Goal: Task Accomplishment & Management: Manage account settings

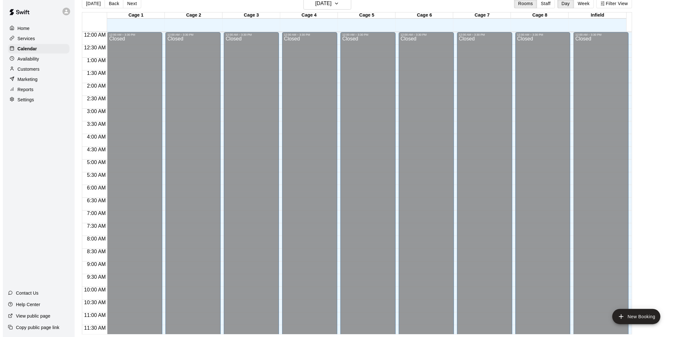
scroll to position [290, 0]
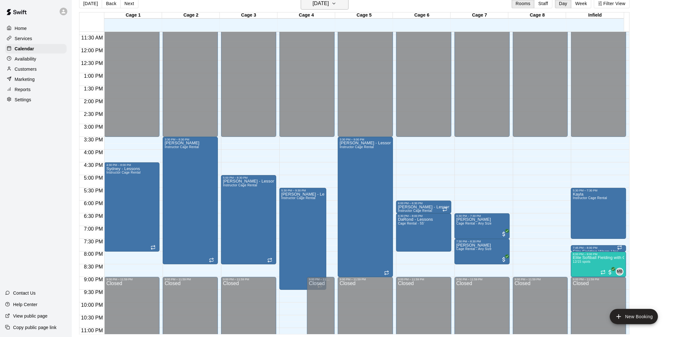
click at [348, 4] on button "[DATE]" at bounding box center [325, 3] width 48 height 12
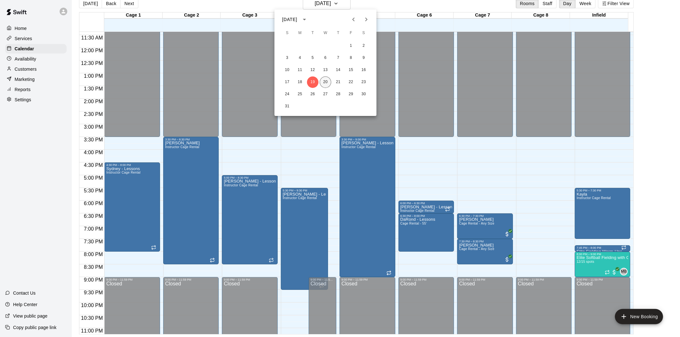
click at [326, 83] on button "20" at bounding box center [325, 82] width 11 height 11
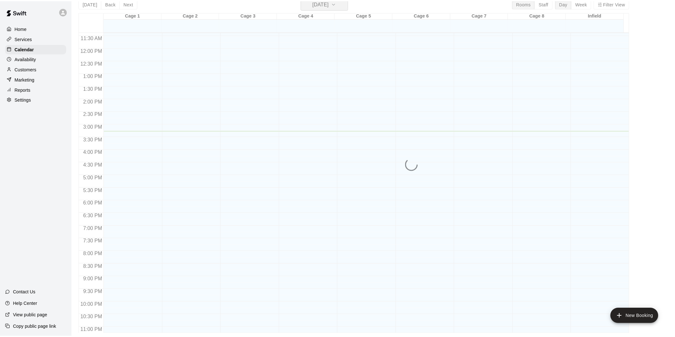
scroll to position [8, 0]
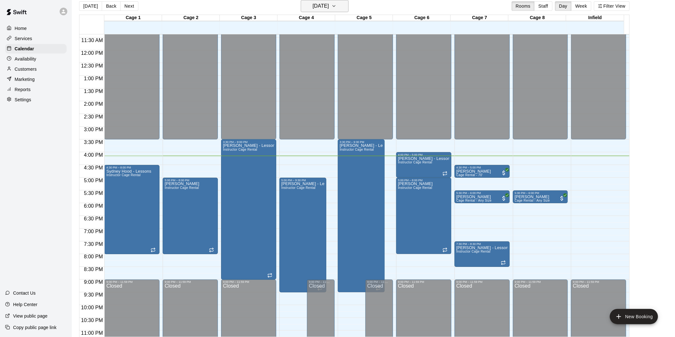
click at [343, 10] on button "[DATE]" at bounding box center [325, 6] width 48 height 12
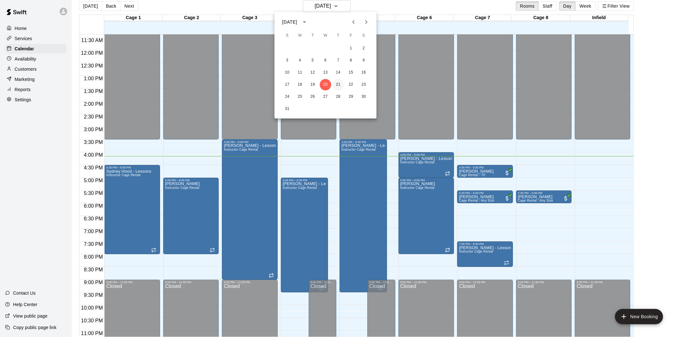
click at [337, 84] on button "21" at bounding box center [337, 84] width 11 height 11
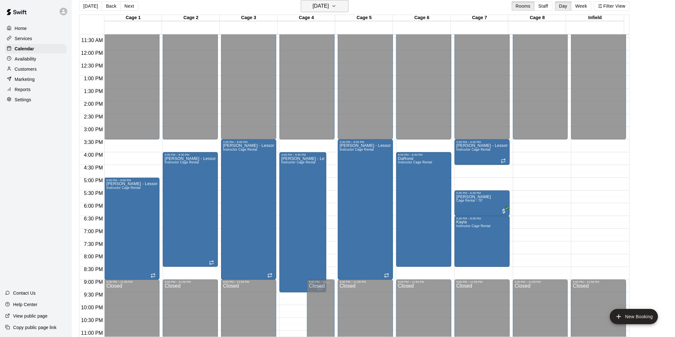
click at [336, 5] on icon "button" at bounding box center [333, 6] width 5 height 8
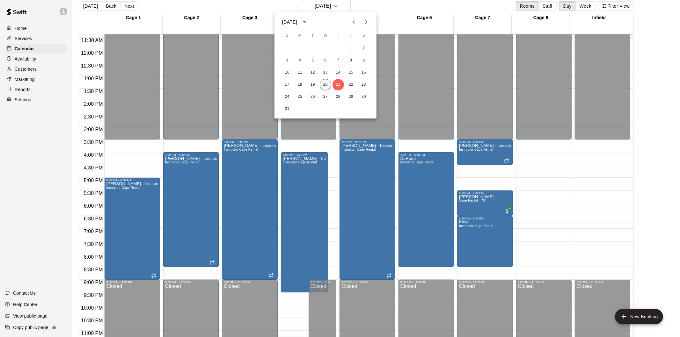
click at [325, 84] on button "20" at bounding box center [325, 84] width 11 height 11
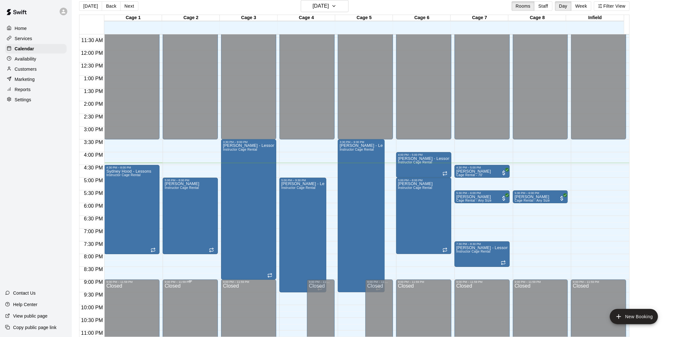
click at [168, 289] on div "Closed" at bounding box center [189, 321] width 51 height 74
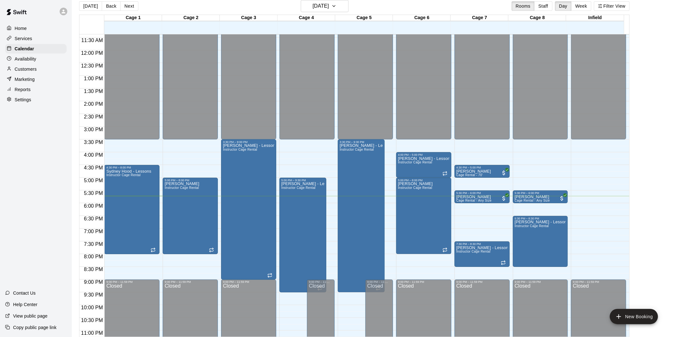
click at [24, 103] on p "Settings" at bounding box center [23, 100] width 17 height 6
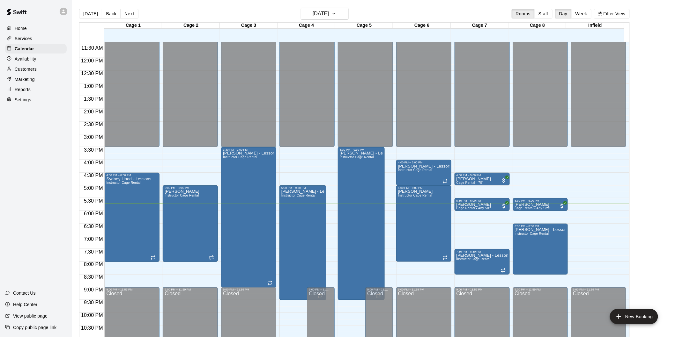
select select "**"
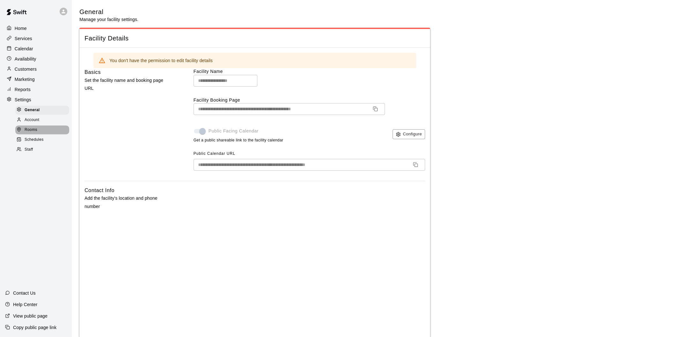
click at [32, 133] on span "Rooms" at bounding box center [31, 130] width 13 height 6
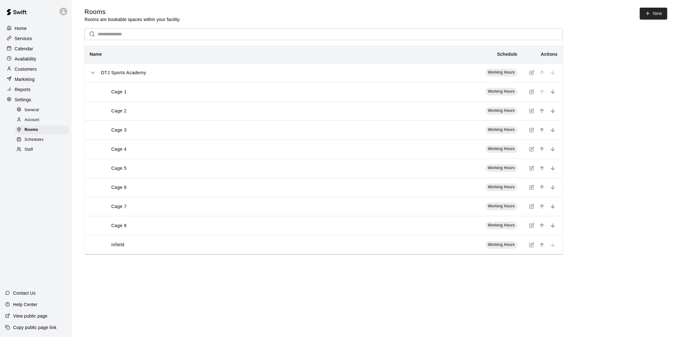
drag, startPoint x: 21, startPoint y: 52, endPoint x: 31, endPoint y: 52, distance: 10.2
click at [21, 51] on p "Calendar" at bounding box center [24, 49] width 18 height 6
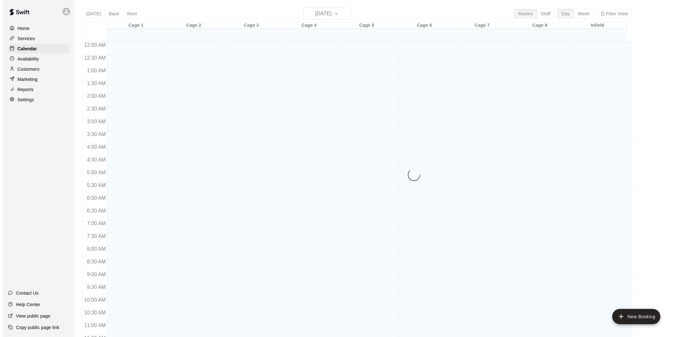
scroll to position [290, 0]
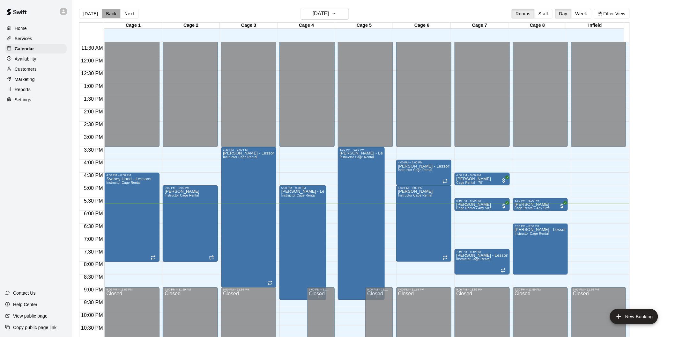
click at [113, 11] on button "Back" at bounding box center [111, 14] width 19 height 10
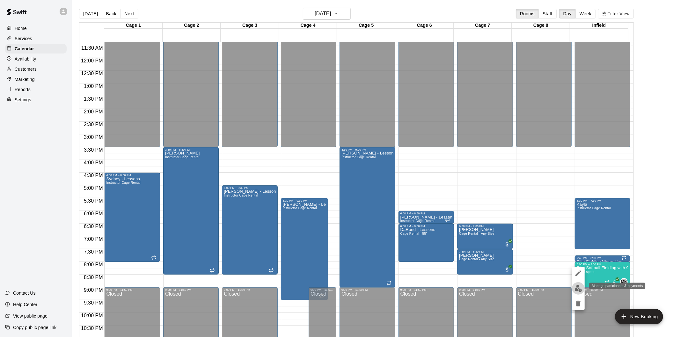
click at [574, 291] on button "edit" at bounding box center [578, 288] width 13 height 12
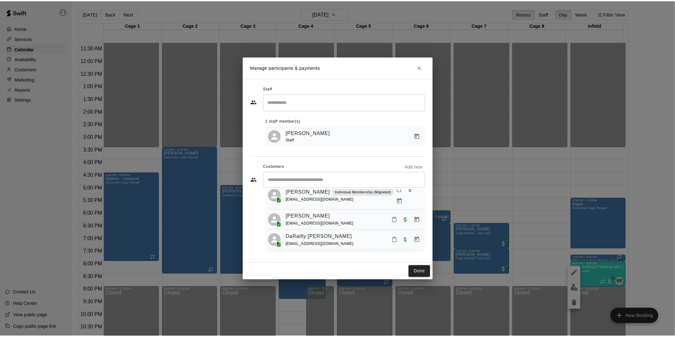
scroll to position [35, 0]
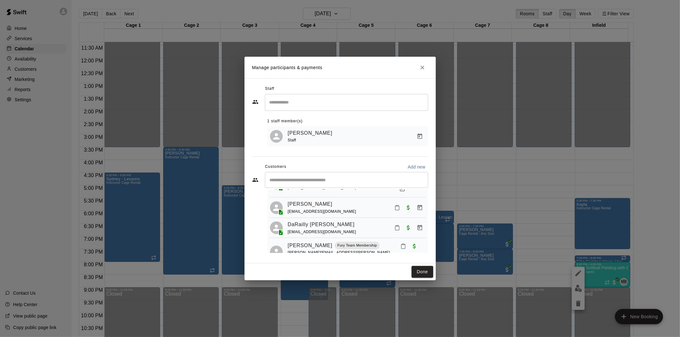
click at [304, 208] on div "[EMAIL_ADDRESS][DOMAIN_NAME]" at bounding box center [322, 211] width 69 height 7
click at [310, 200] on link "[PERSON_NAME]" at bounding box center [310, 204] width 45 height 8
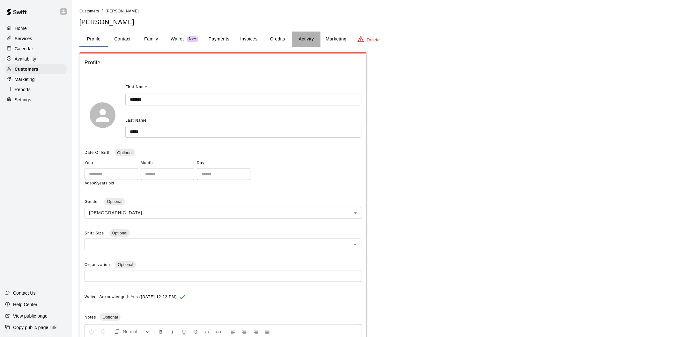
click at [303, 42] on button "Activity" at bounding box center [306, 39] width 29 height 15
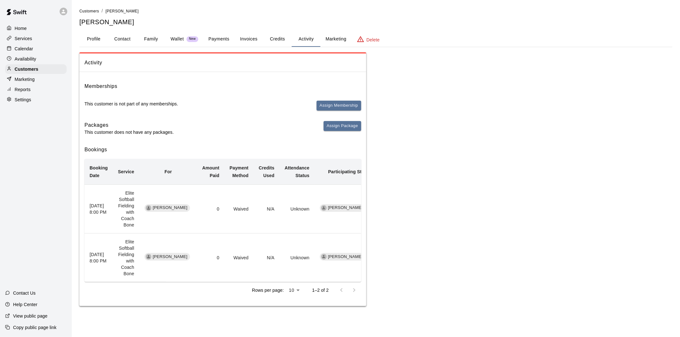
click at [182, 40] on p "Wallet" at bounding box center [177, 39] width 13 height 7
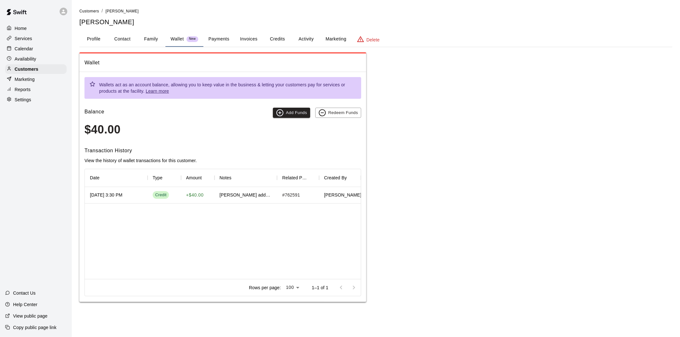
click at [120, 195] on div "[DATE] 3:30 PM" at bounding box center [106, 195] width 33 height 6
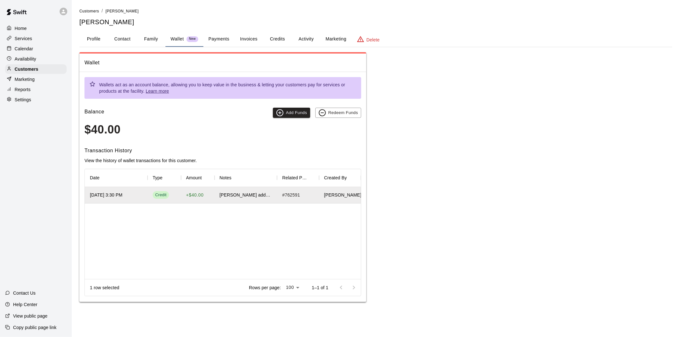
click at [496, 125] on div "Wallet Wallets act as an account balance, allowing you to keep value in the bus…" at bounding box center [375, 177] width 593 height 250
click at [25, 47] on div "Calendar" at bounding box center [36, 49] width 62 height 10
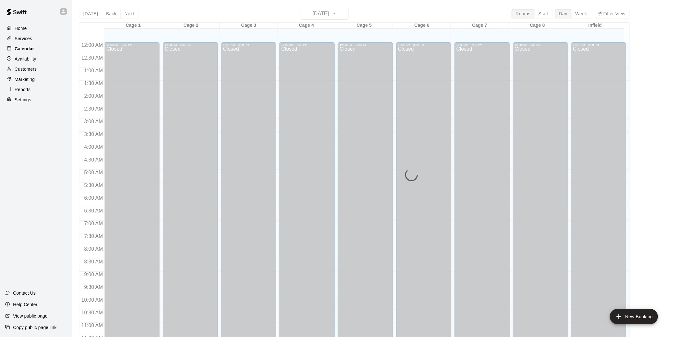
scroll to position [290, 0]
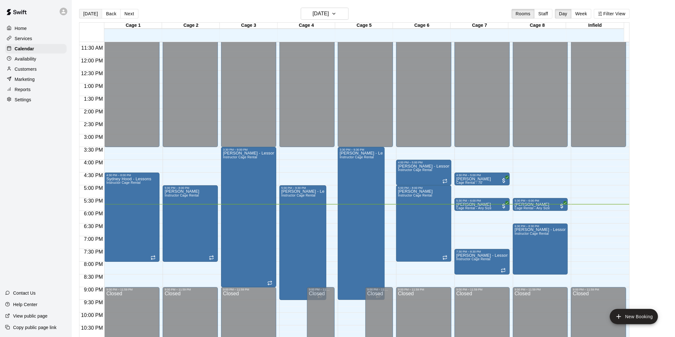
click at [84, 13] on button "[DATE]" at bounding box center [90, 14] width 23 height 10
